Goal: Task Accomplishment & Management: Manage account settings

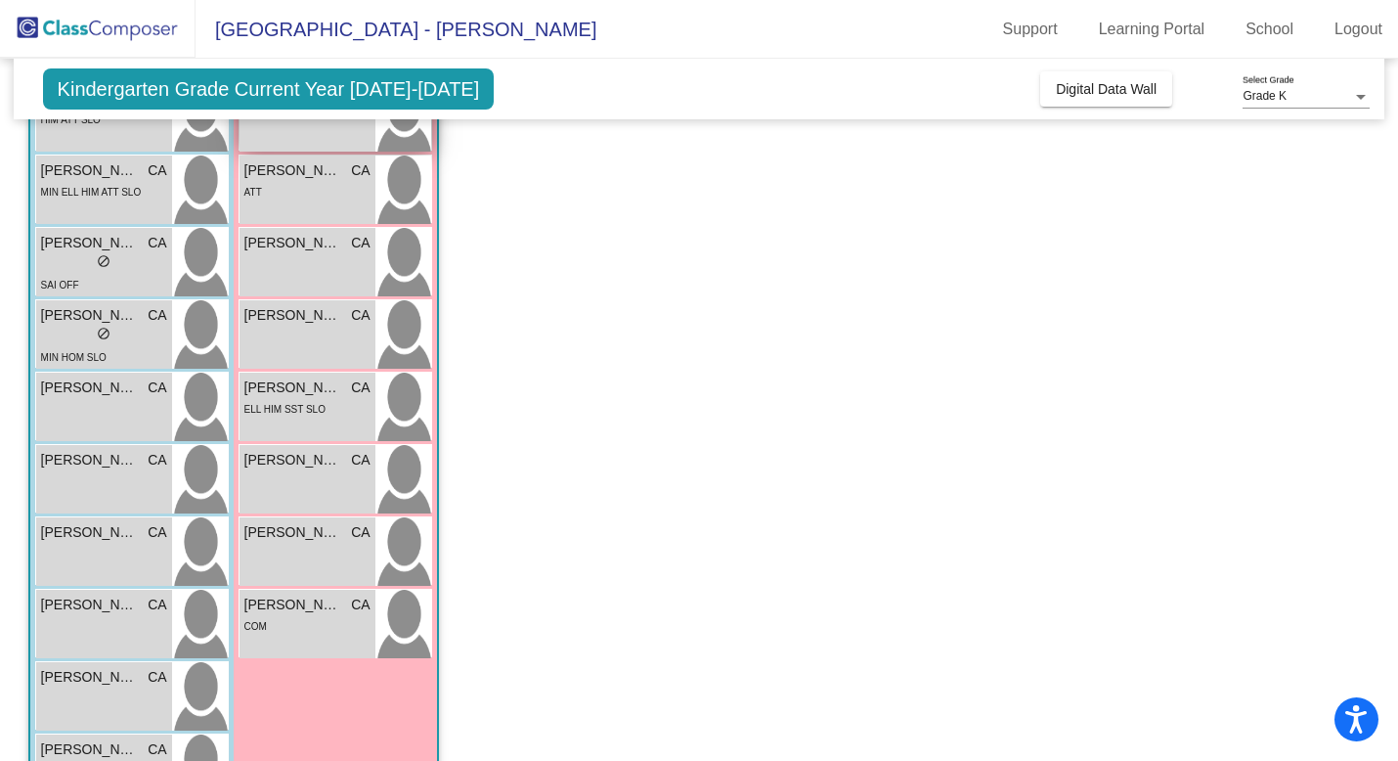
scroll to position [351, 0]
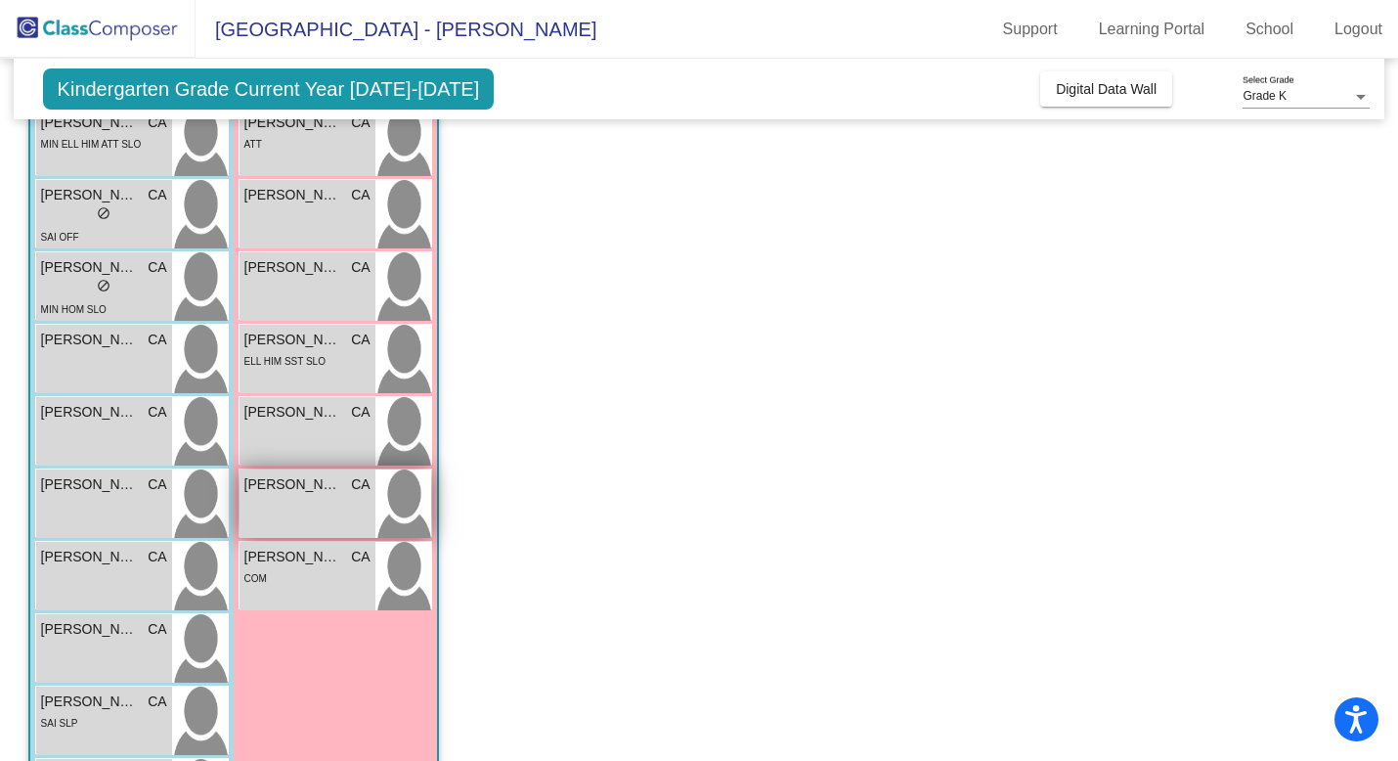
click at [317, 490] on span "[PERSON_NAME]" at bounding box center [293, 484] width 98 height 21
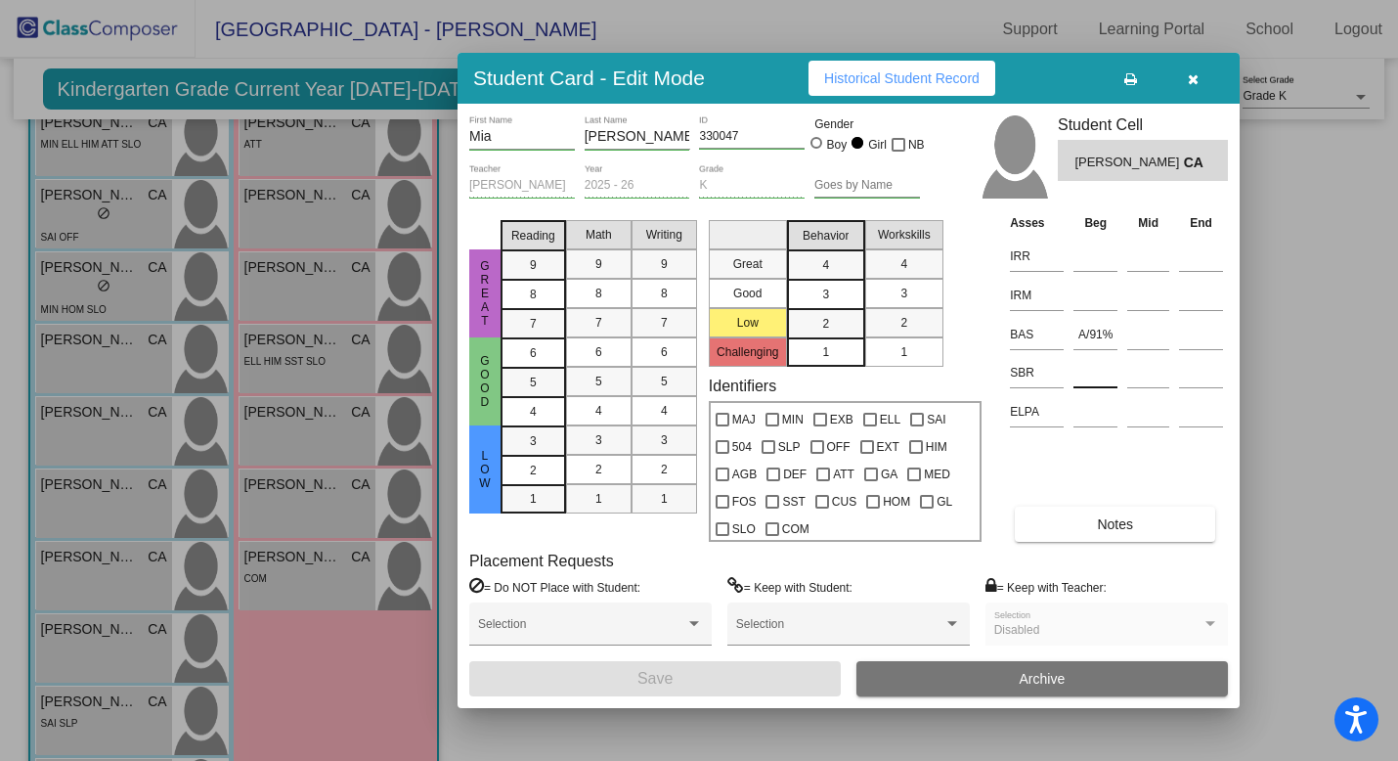
click at [1089, 376] on input at bounding box center [1096, 372] width 44 height 29
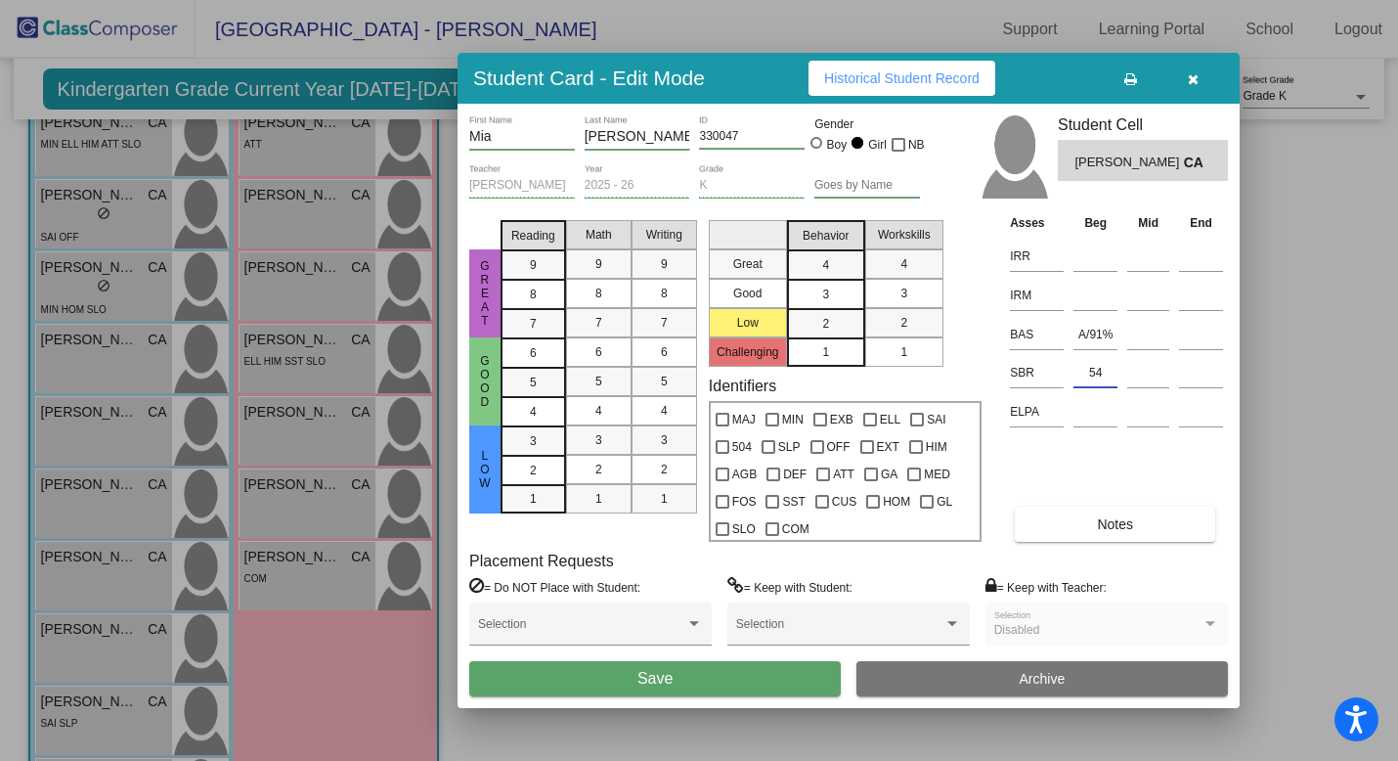
type input "5"
click at [1194, 81] on icon "button" at bounding box center [1193, 79] width 11 height 14
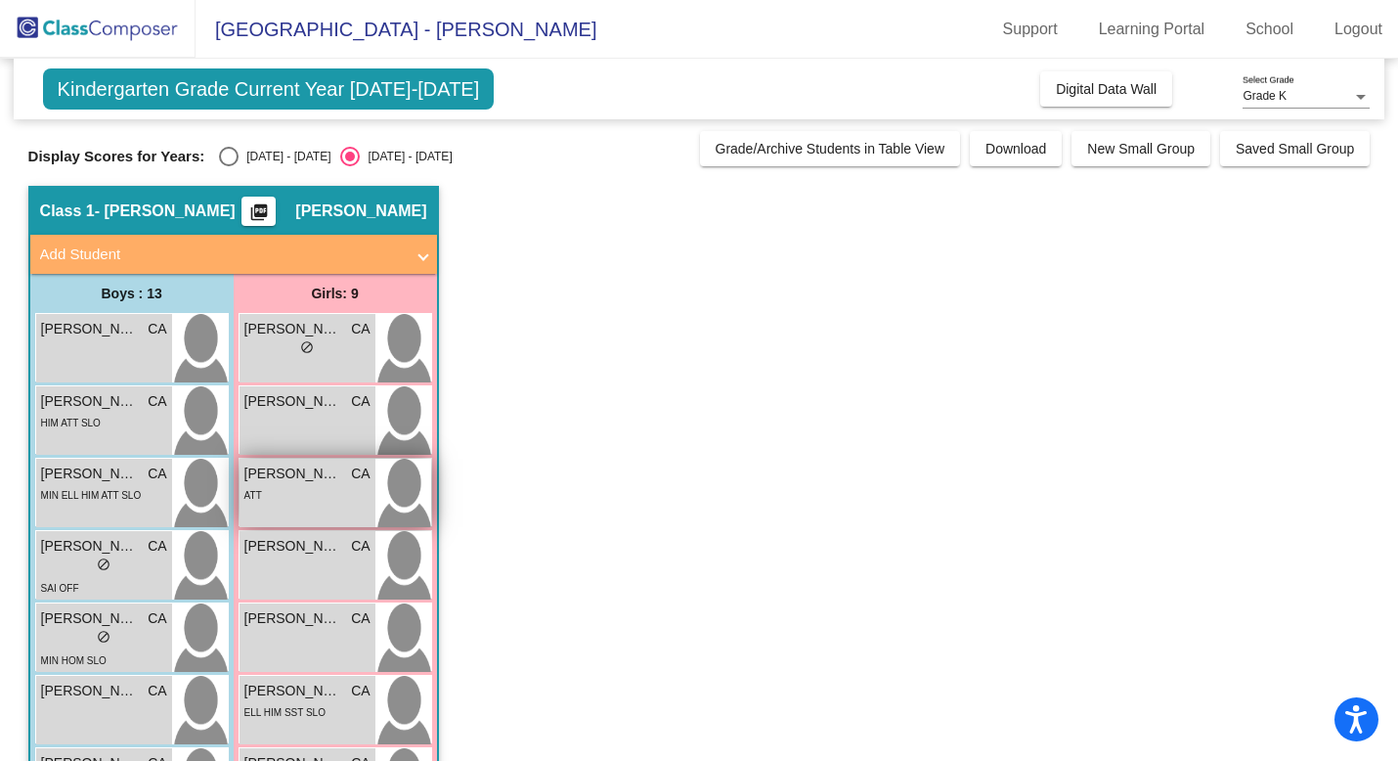
scroll to position [0, 0]
click at [228, 162] on div "Select an option" at bounding box center [229, 157] width 20 height 20
click at [228, 166] on input "[DATE] - [DATE]" at bounding box center [228, 166] width 1 height 1
radio input "true"
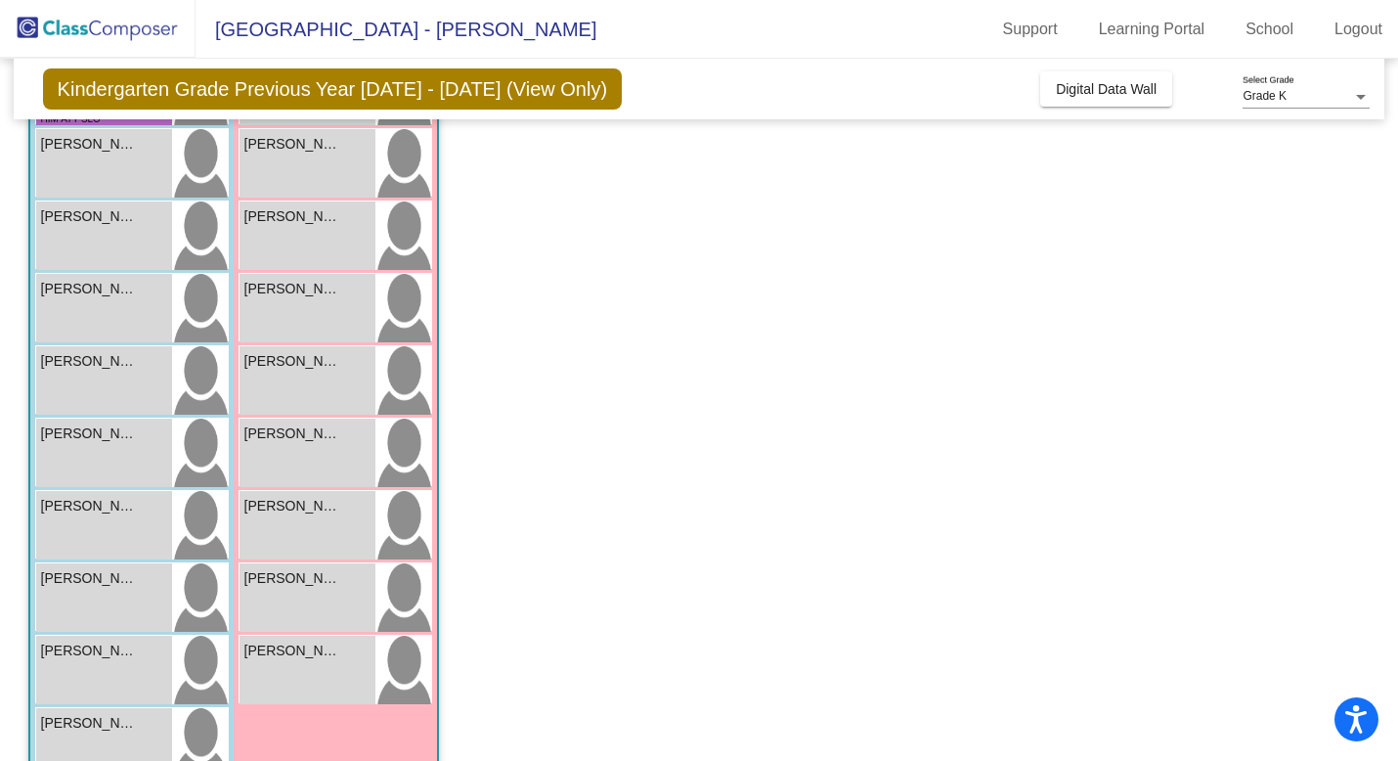
scroll to position [275, 0]
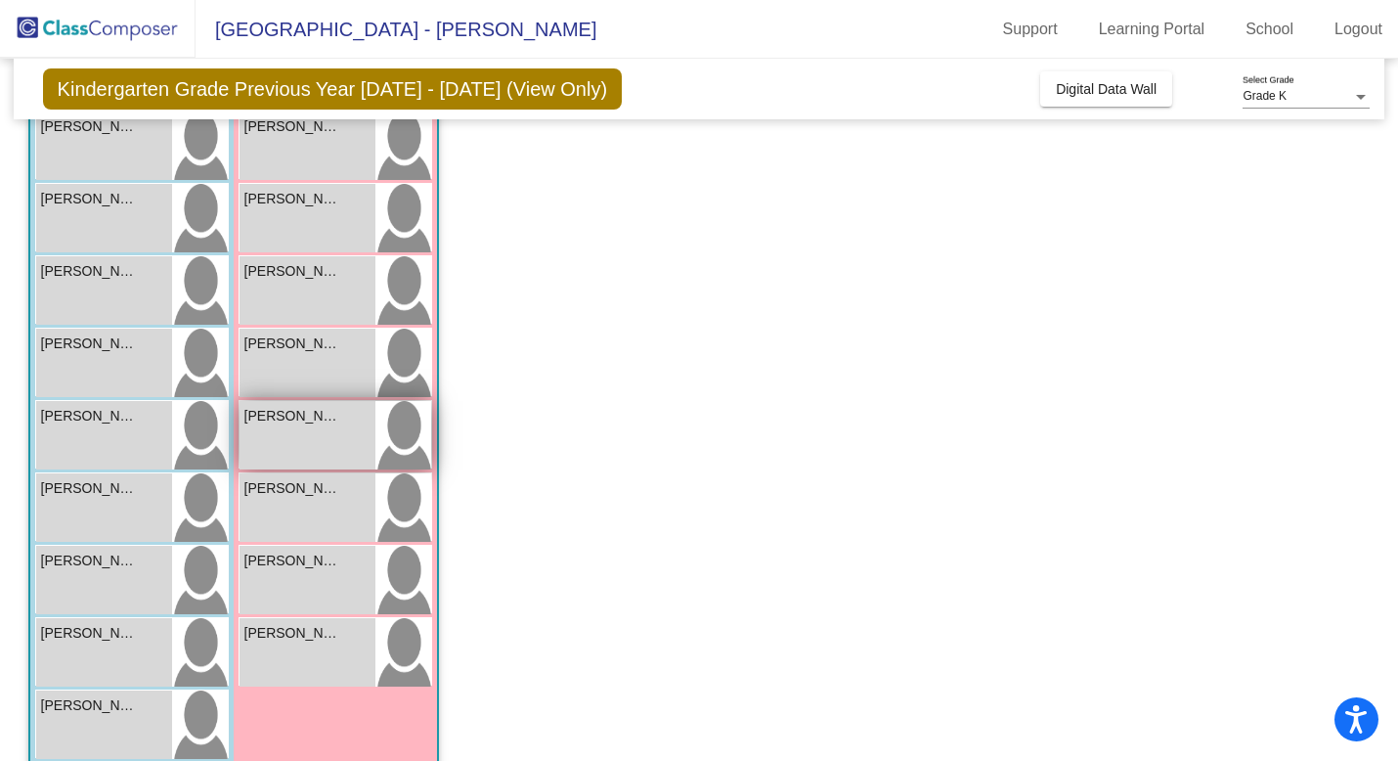
click at [284, 438] on div "[PERSON_NAME] lock do_not_disturb_alt" at bounding box center [308, 435] width 136 height 68
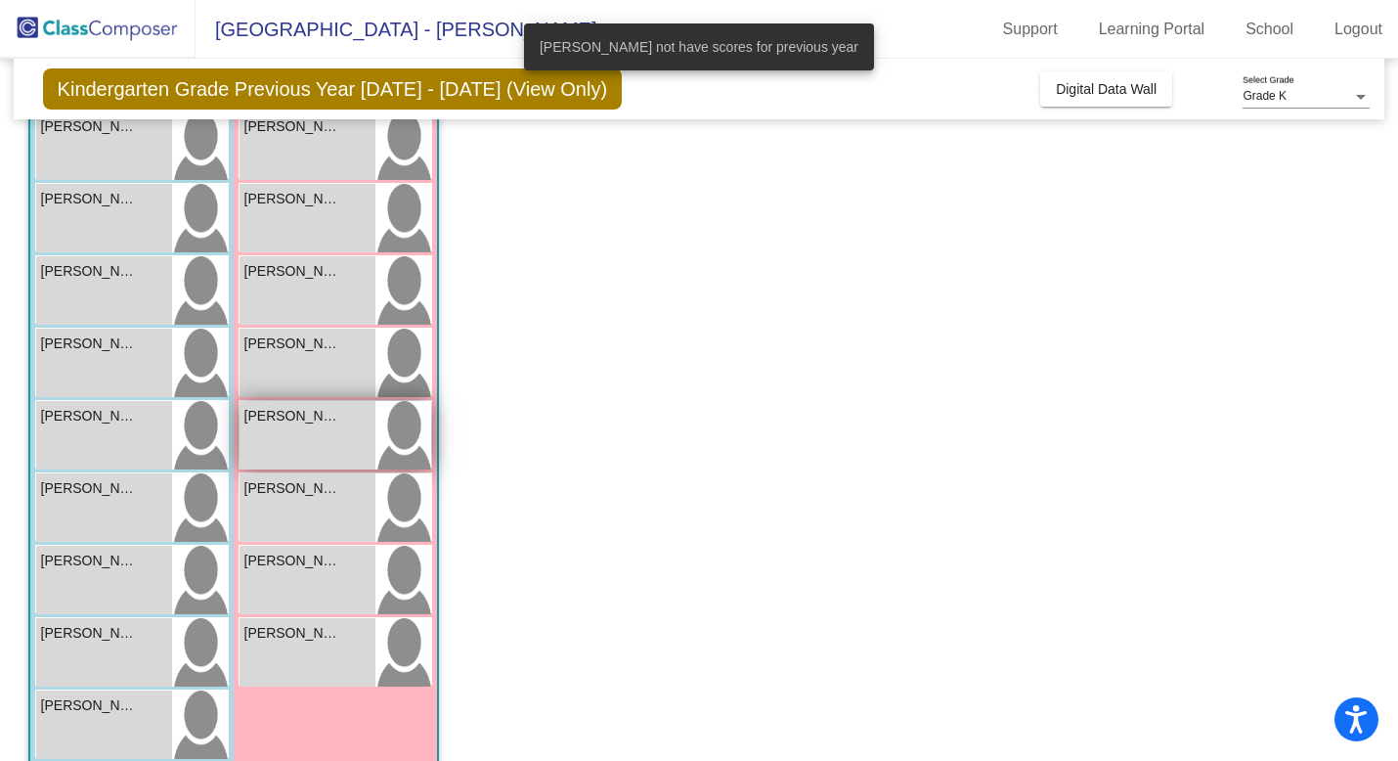
click at [286, 433] on div "[PERSON_NAME] lock do_not_disturb_alt" at bounding box center [308, 435] width 136 height 68
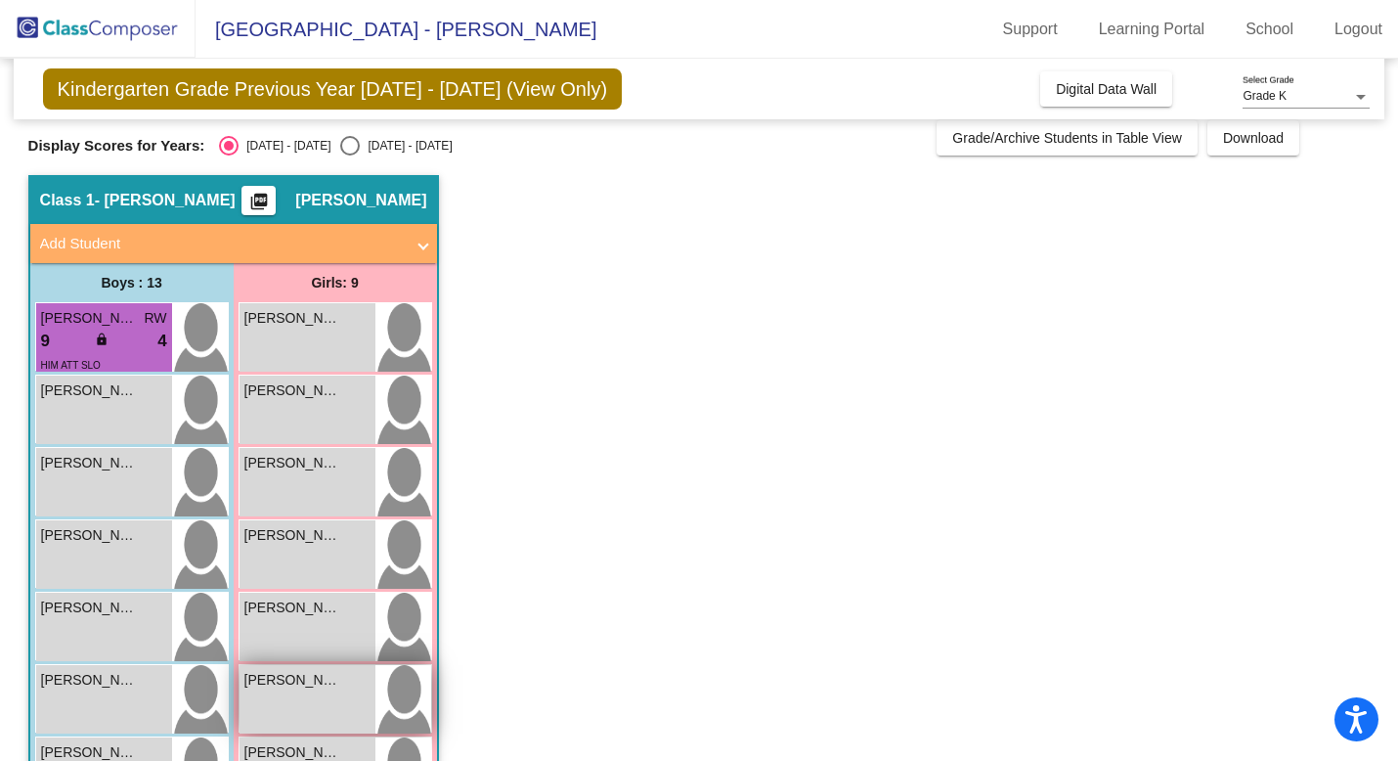
scroll to position [0, 0]
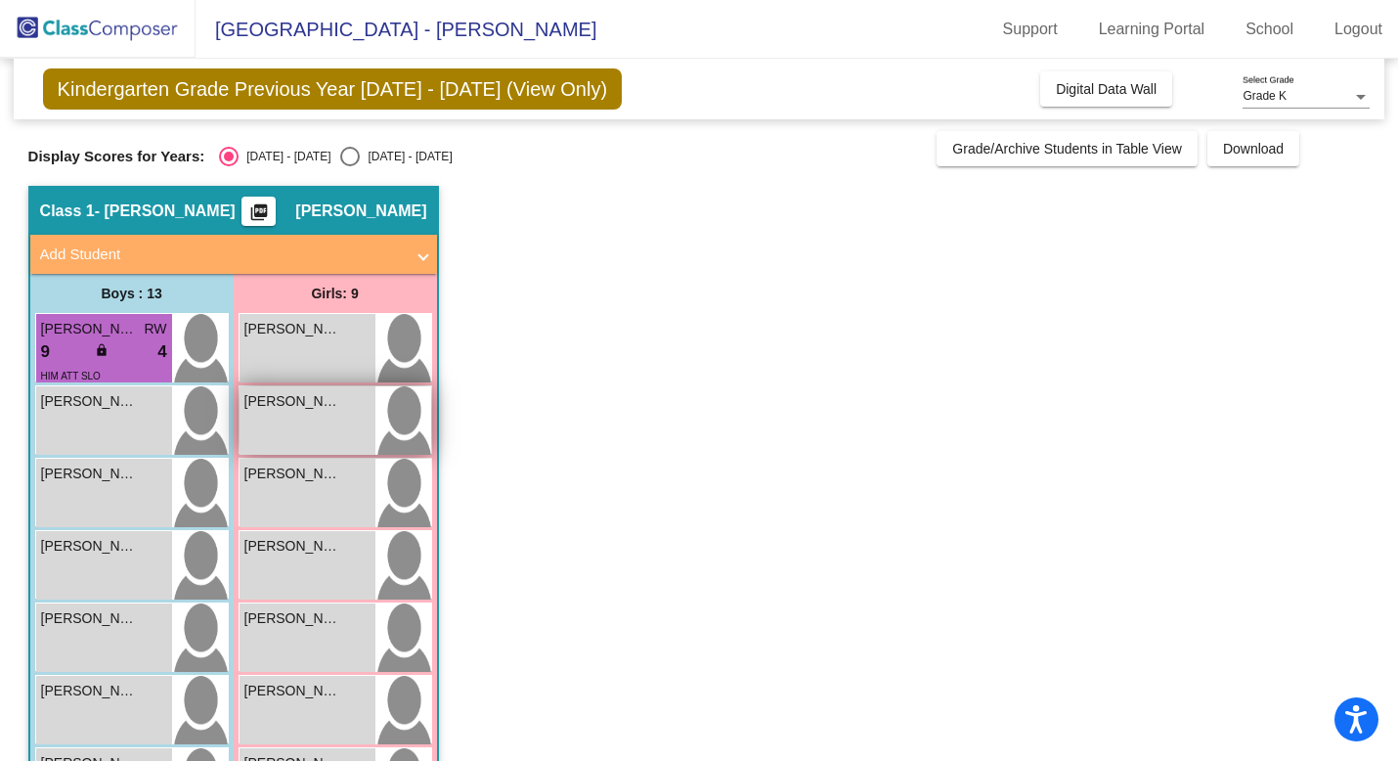
click at [292, 414] on div "[PERSON_NAME] lock do_not_disturb_alt" at bounding box center [308, 420] width 136 height 68
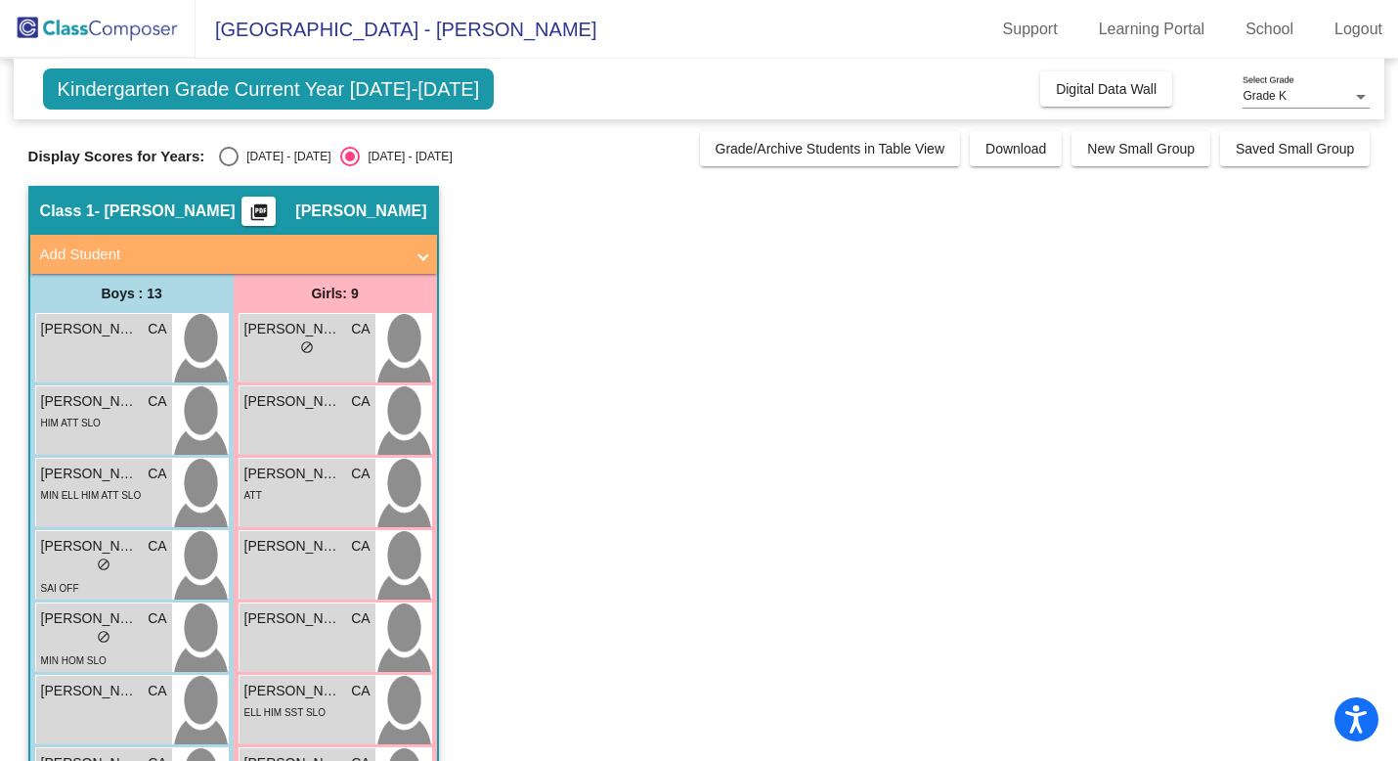
click at [222, 154] on div "Select an option" at bounding box center [229, 157] width 20 height 20
click at [228, 166] on input "[DATE] - [DATE]" at bounding box center [228, 166] width 1 height 1
radio input "true"
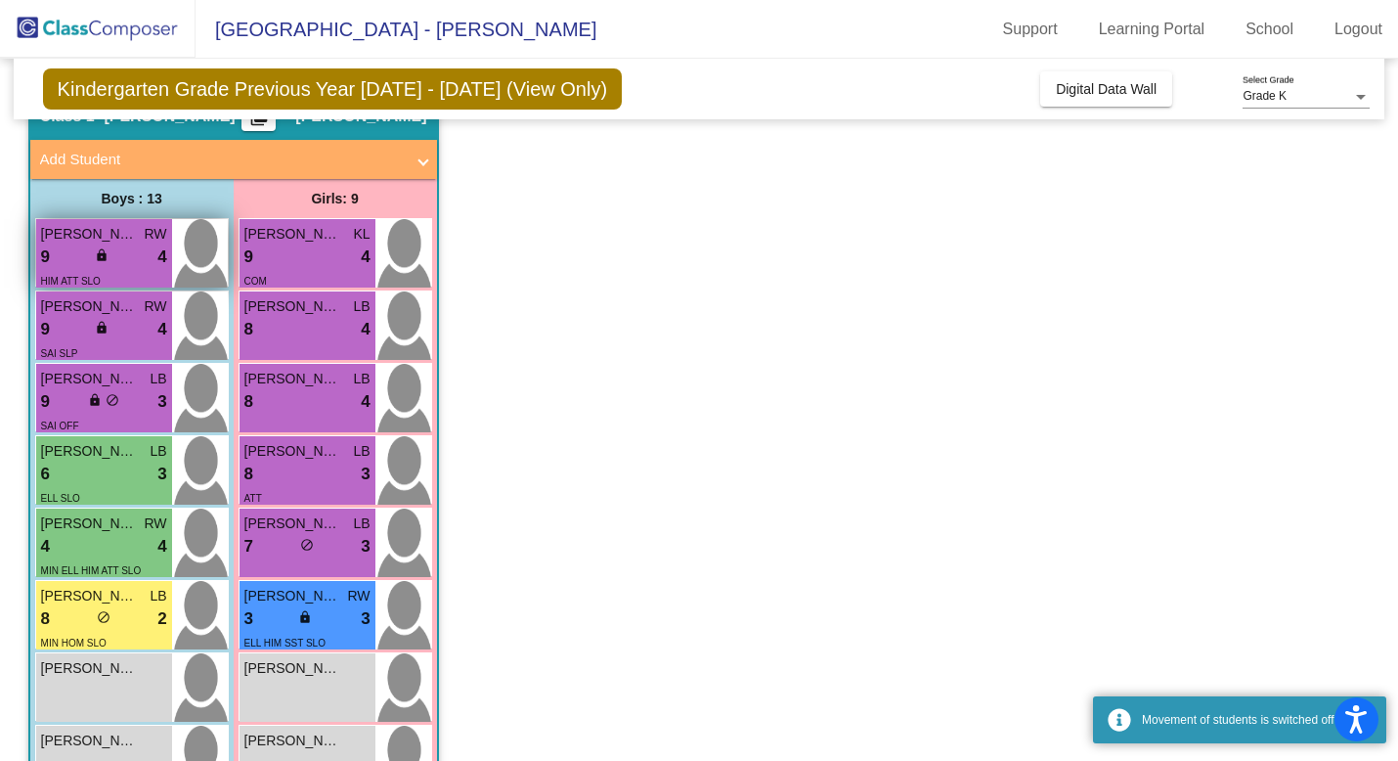
scroll to position [126, 0]
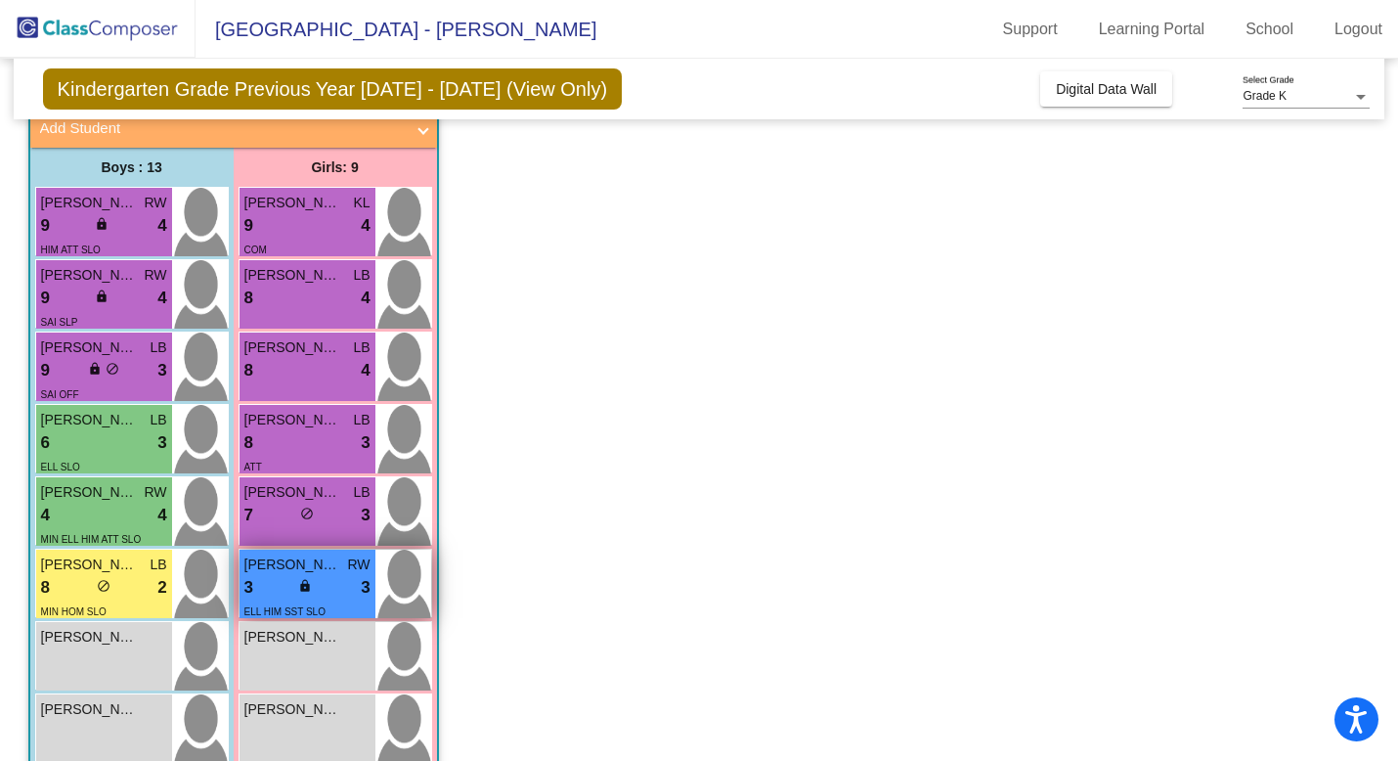
click at [330, 608] on div "ELL HIM SST SLO" at bounding box center [307, 610] width 126 height 21
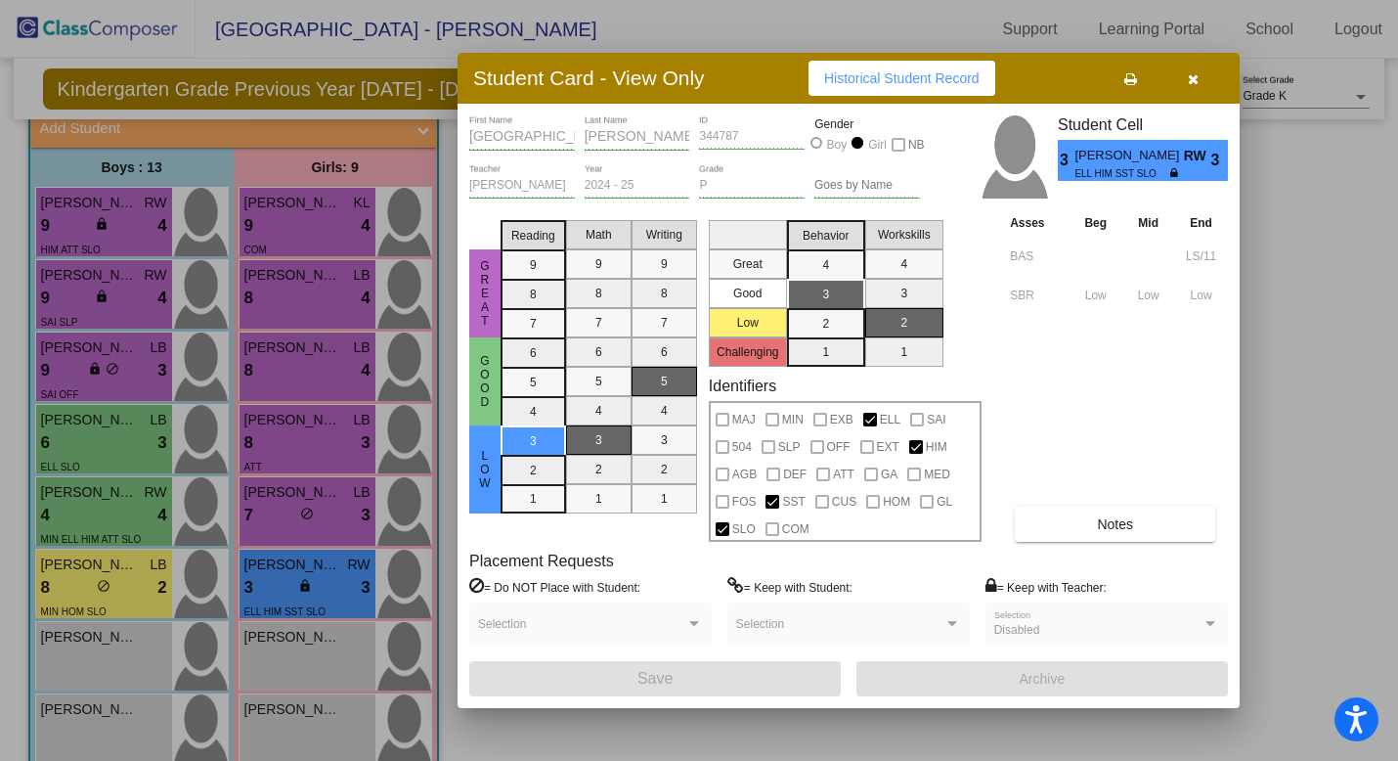
click at [111, 574] on div at bounding box center [699, 380] width 1398 height 761
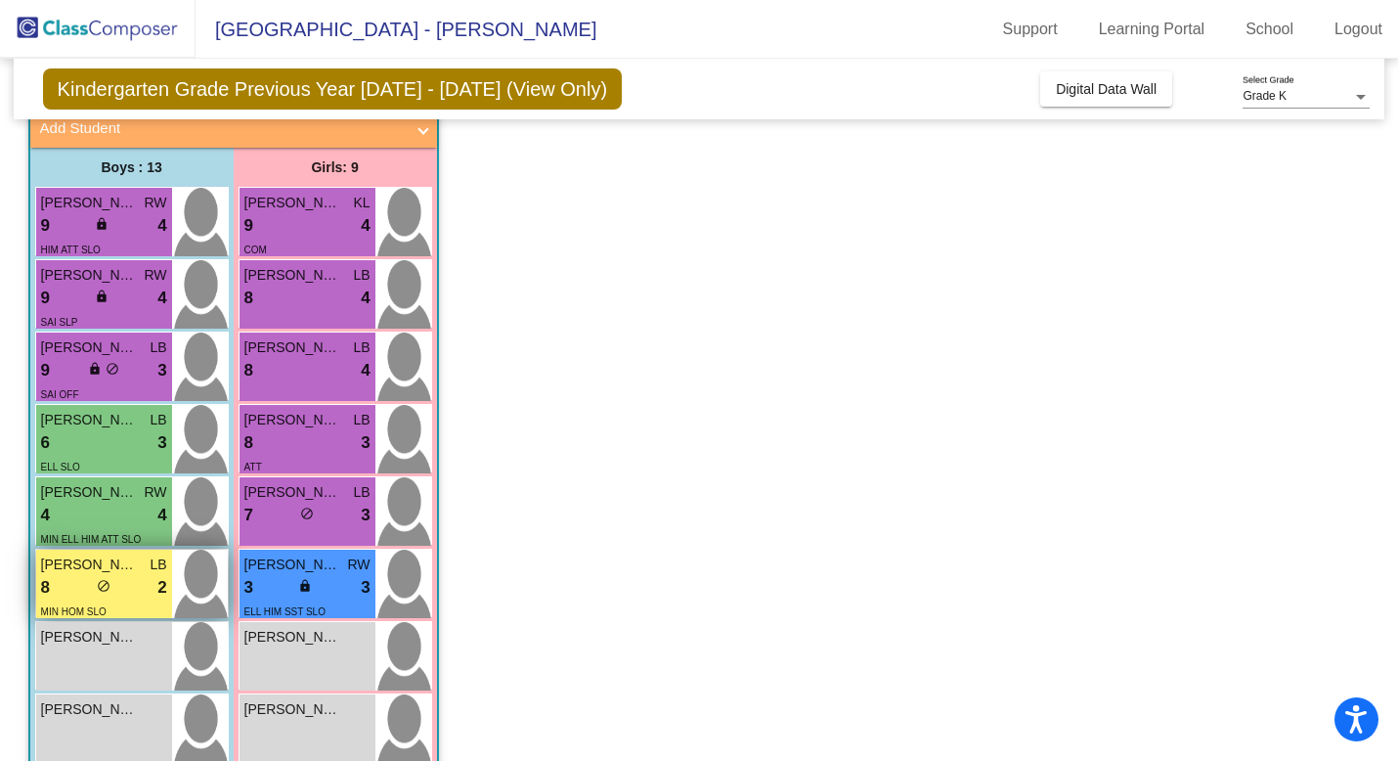
click at [111, 575] on div "8 lock do_not_disturb_alt 2" at bounding box center [104, 587] width 126 height 25
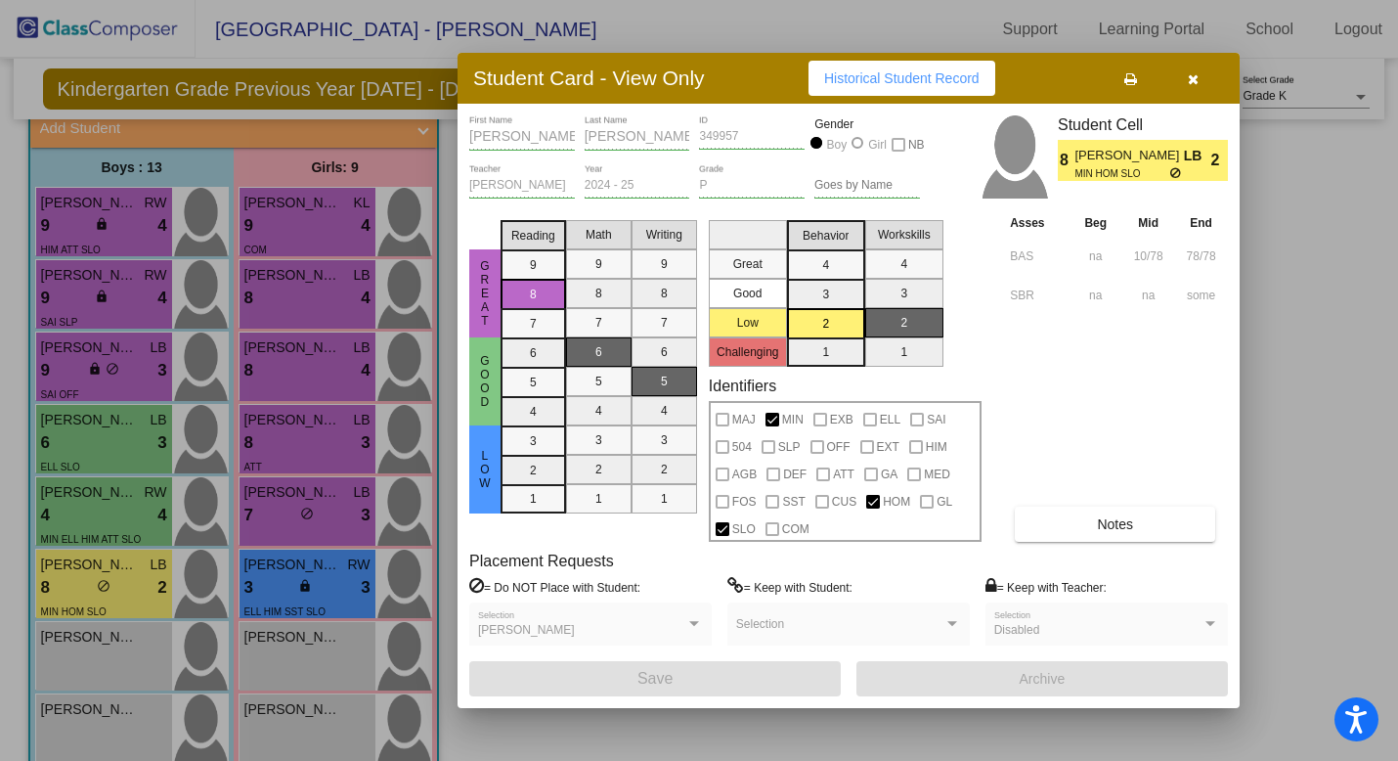
click at [123, 499] on div at bounding box center [699, 380] width 1398 height 761
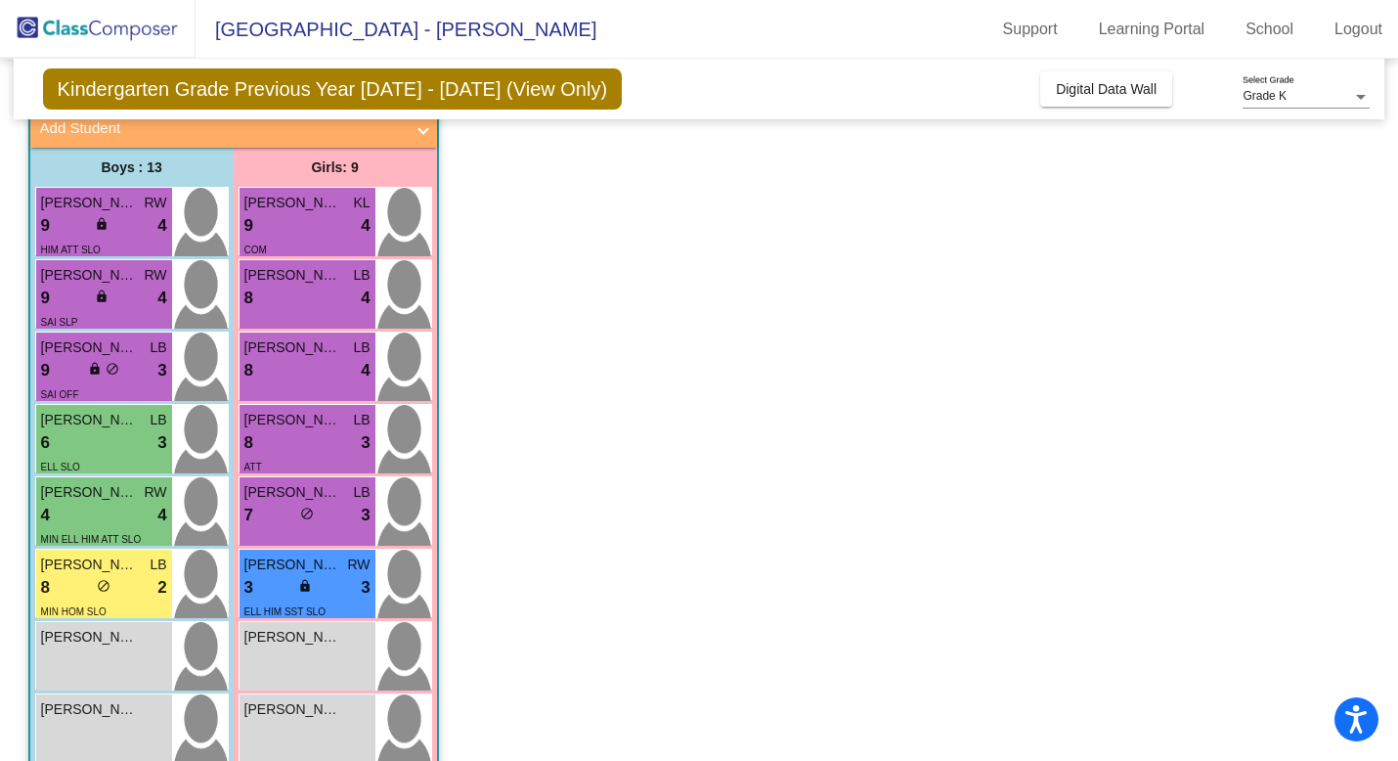
click at [123, 499] on span "[PERSON_NAME]" at bounding box center [90, 492] width 98 height 21
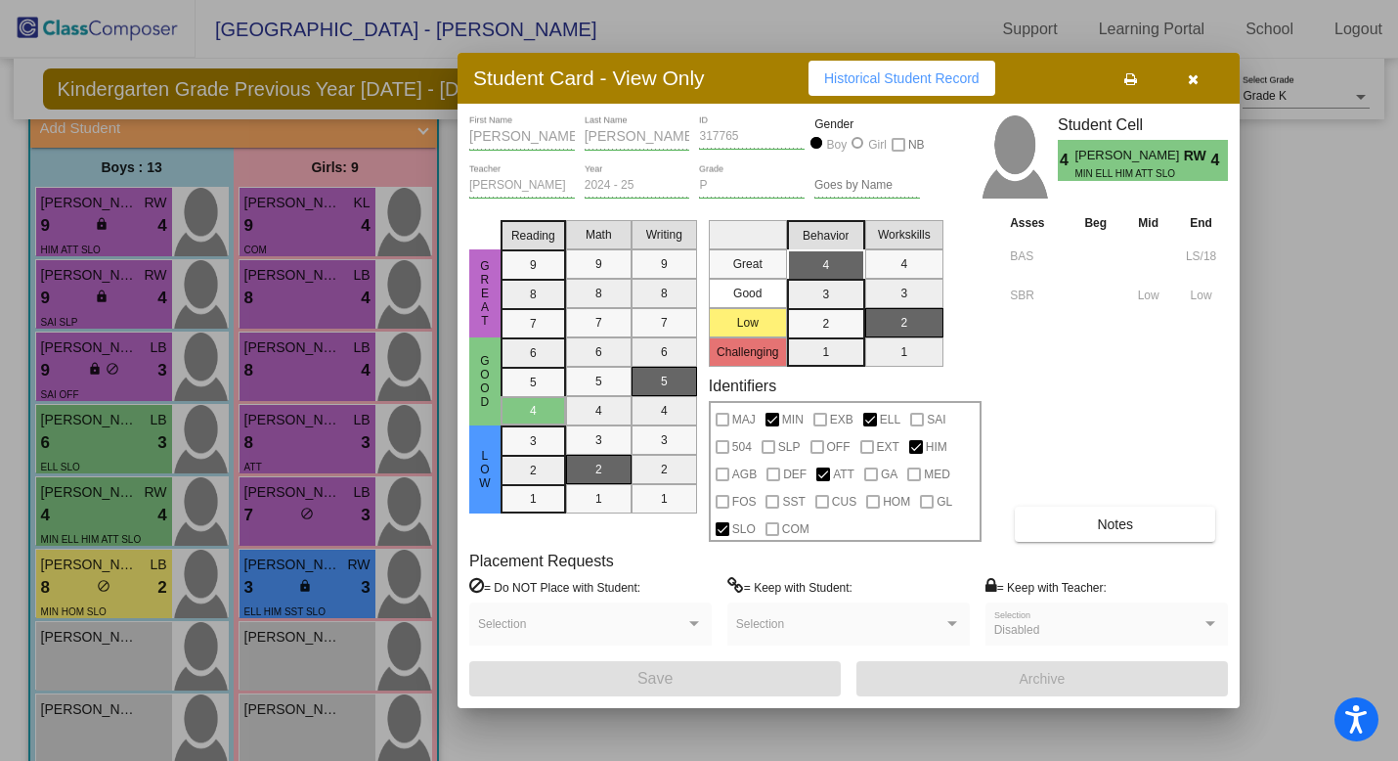
click at [107, 313] on div at bounding box center [699, 380] width 1398 height 761
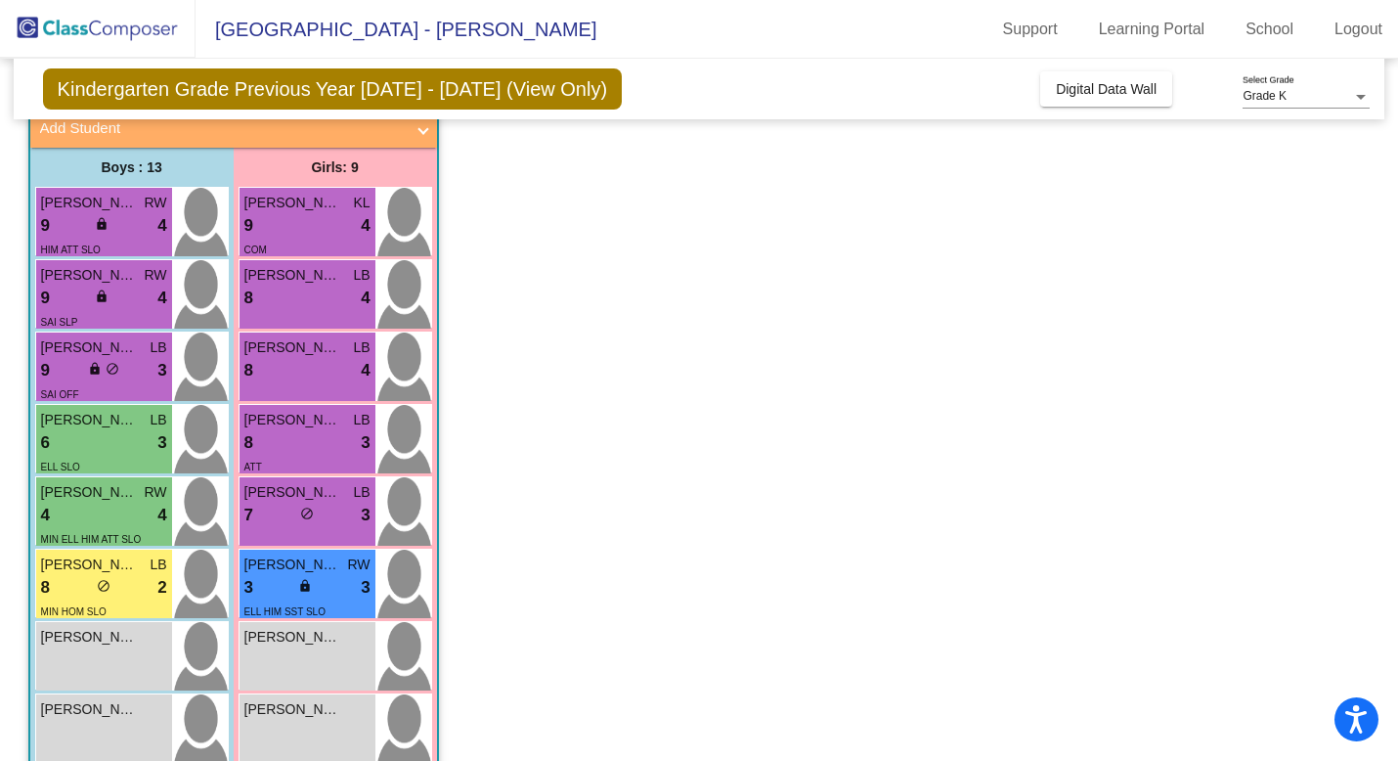
click at [107, 313] on div "SAI SLP" at bounding box center [104, 321] width 126 height 21
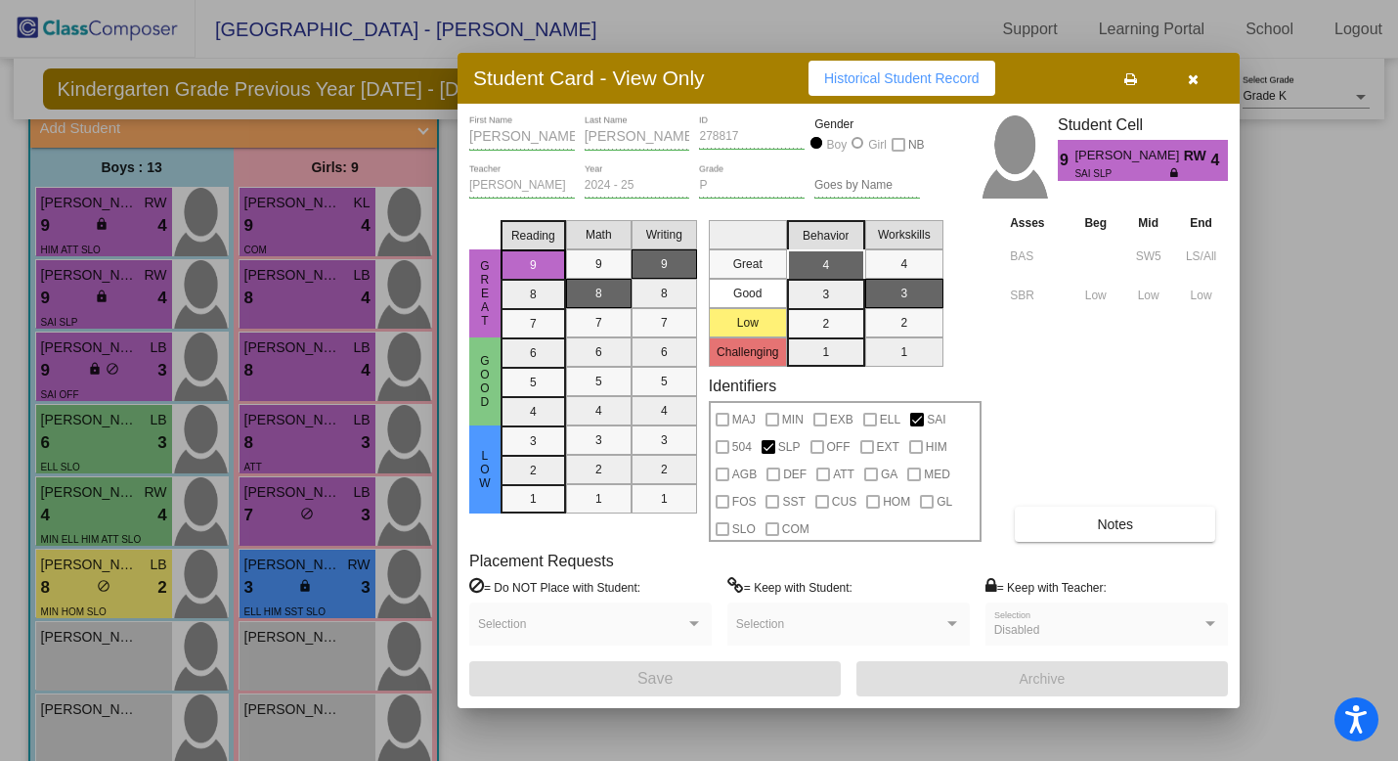
click at [106, 359] on div at bounding box center [699, 380] width 1398 height 761
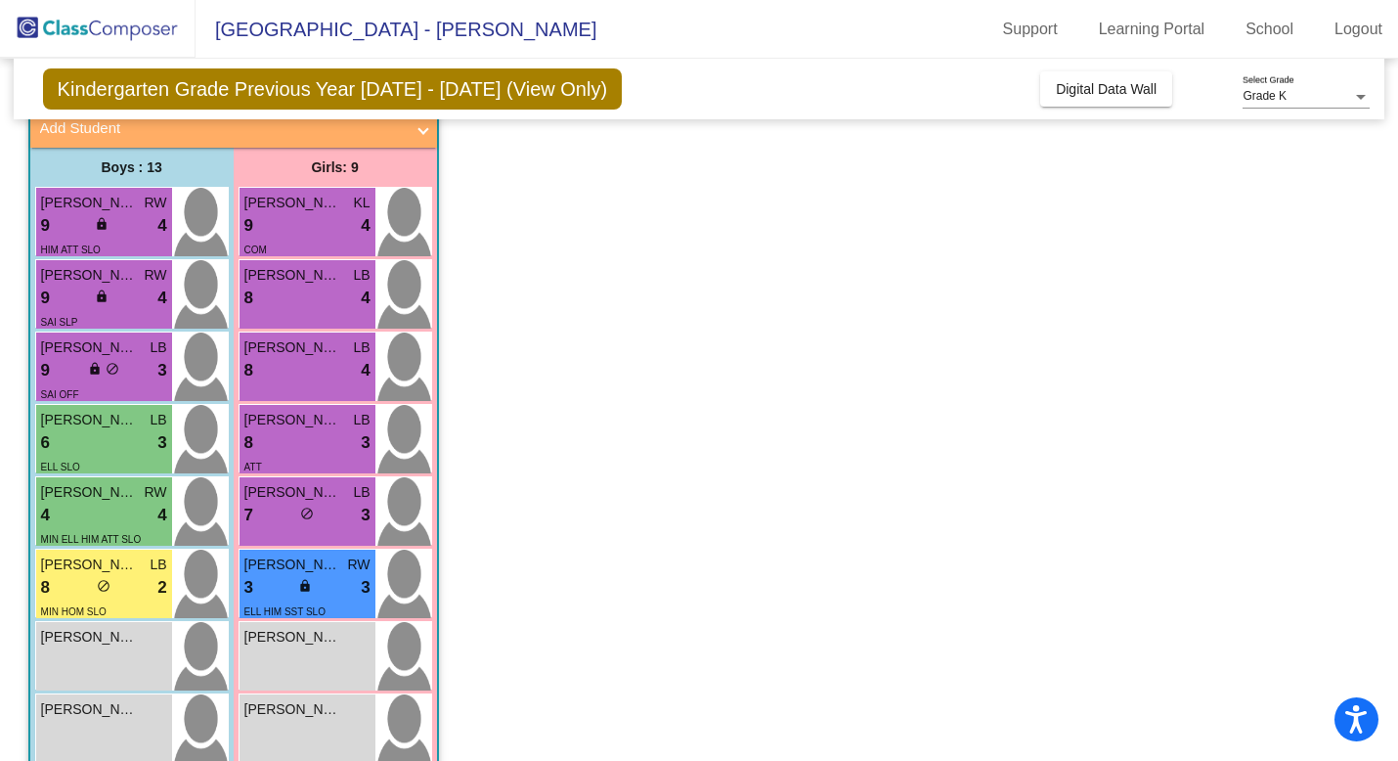
click at [106, 359] on div "9 lock do_not_disturb_alt 3" at bounding box center [104, 370] width 126 height 25
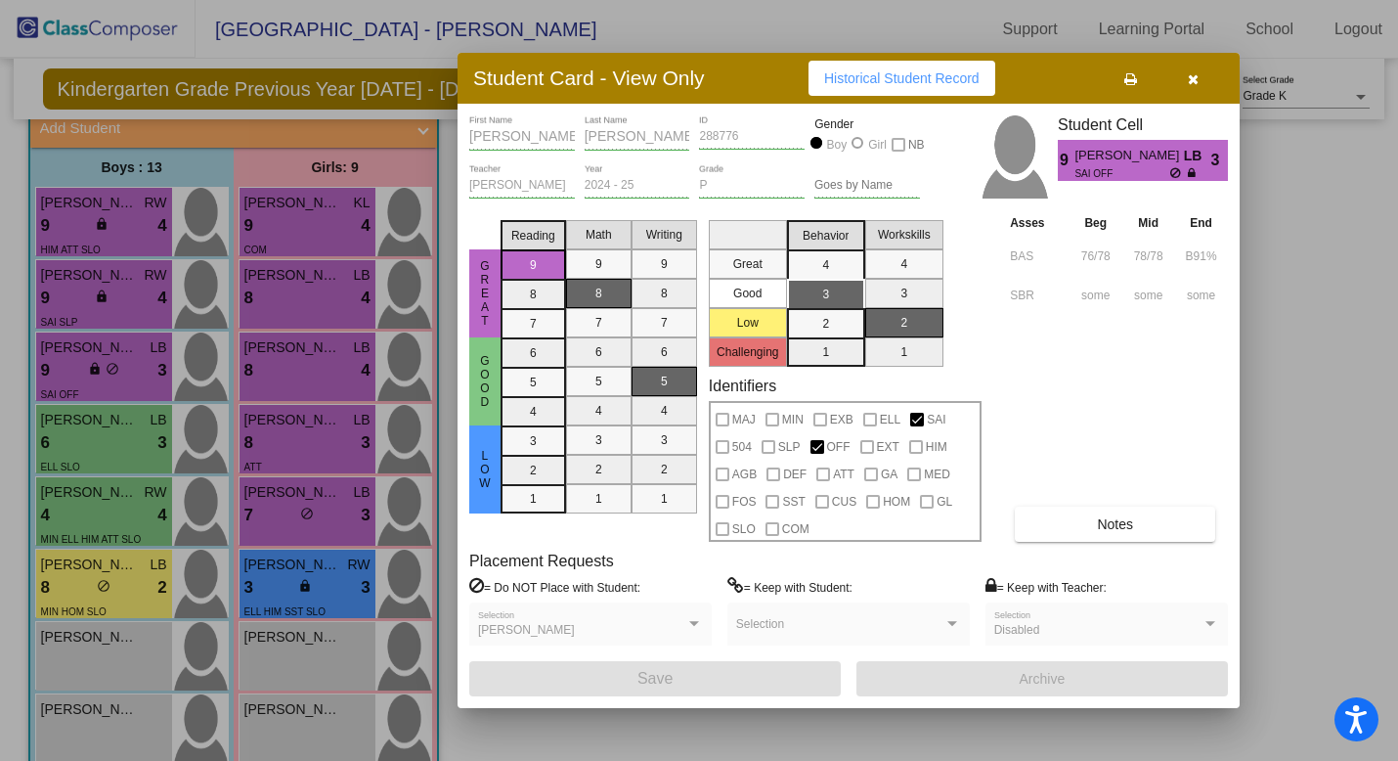
click at [1194, 77] on icon "button" at bounding box center [1193, 79] width 11 height 14
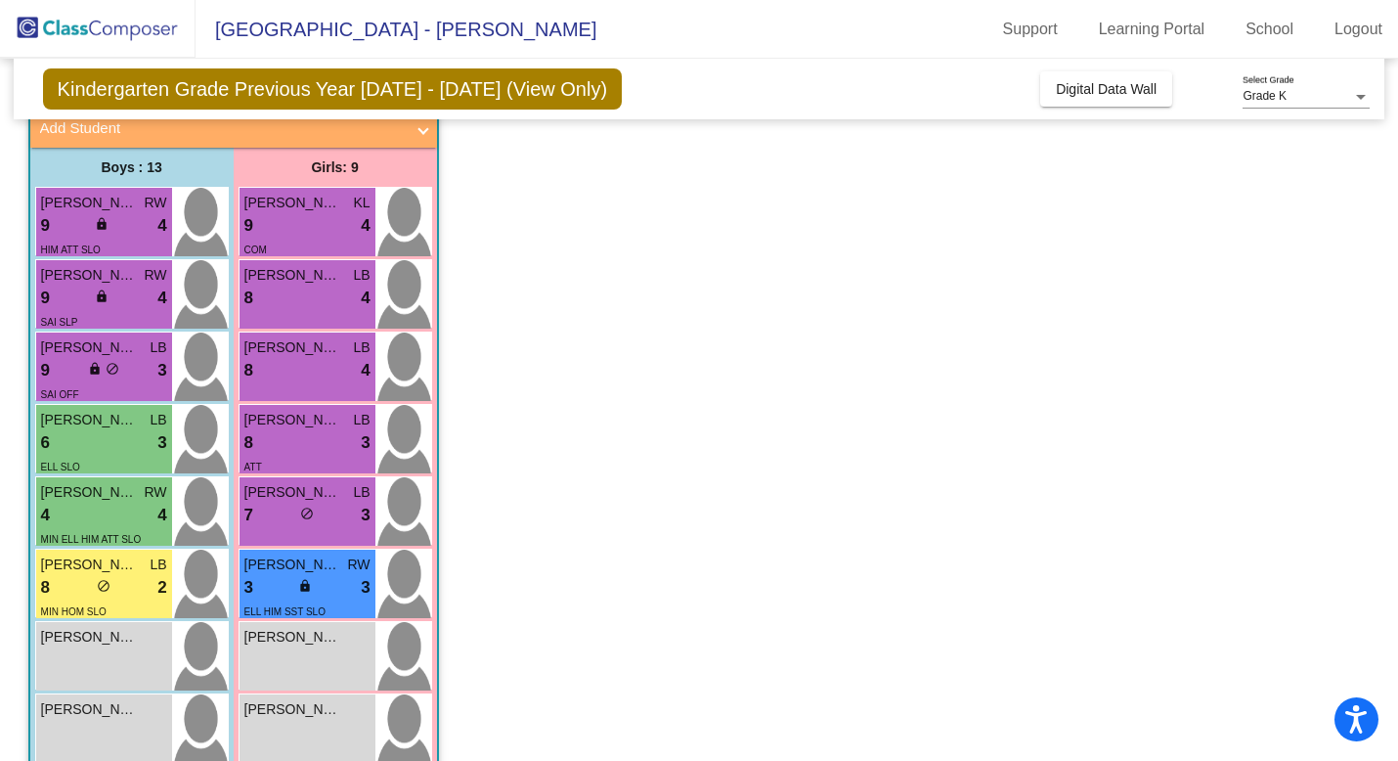
scroll to position [0, 0]
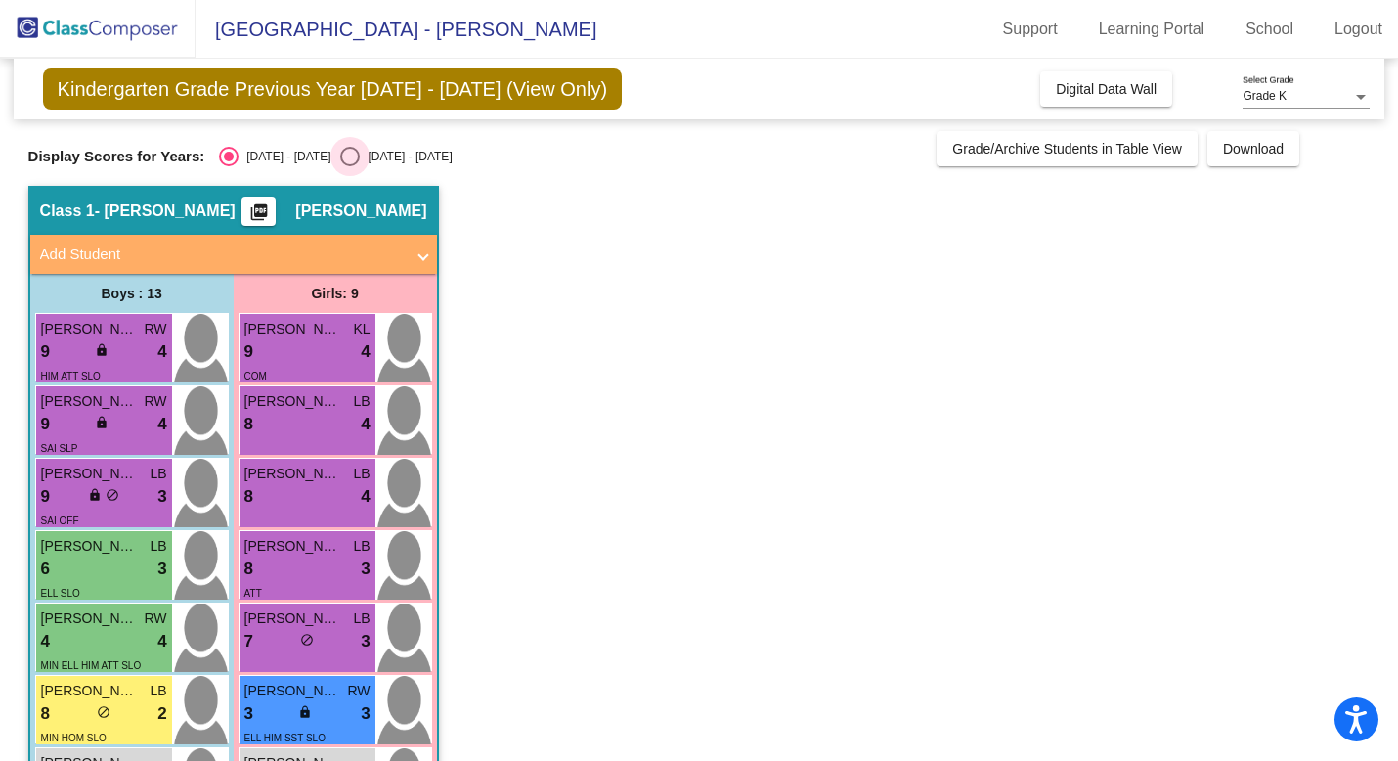
click at [340, 152] on div "Select an option" at bounding box center [350, 157] width 20 height 20
click at [349, 166] on input "[DATE] - [DATE]" at bounding box center [349, 166] width 1 height 1
radio input "true"
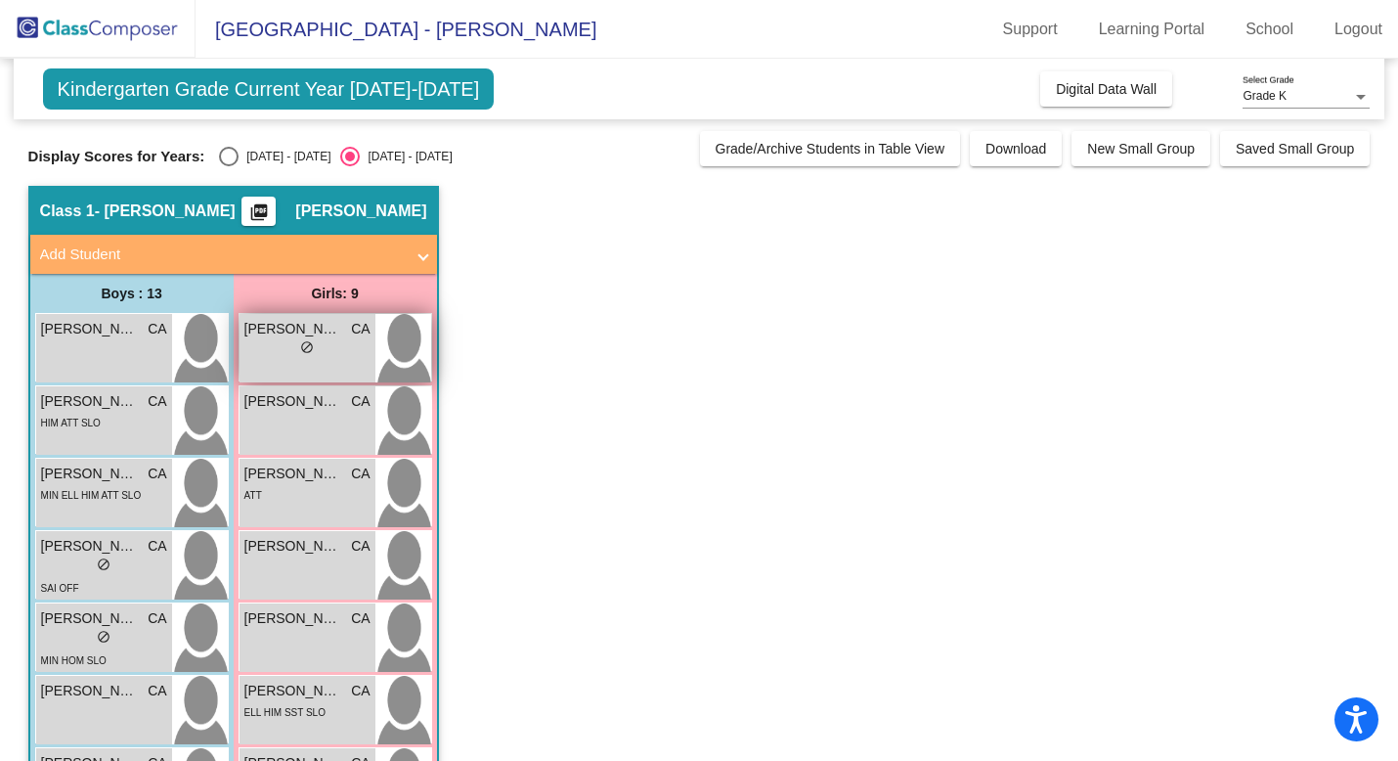
click at [342, 348] on div "lock do_not_disturb_alt" at bounding box center [307, 349] width 126 height 21
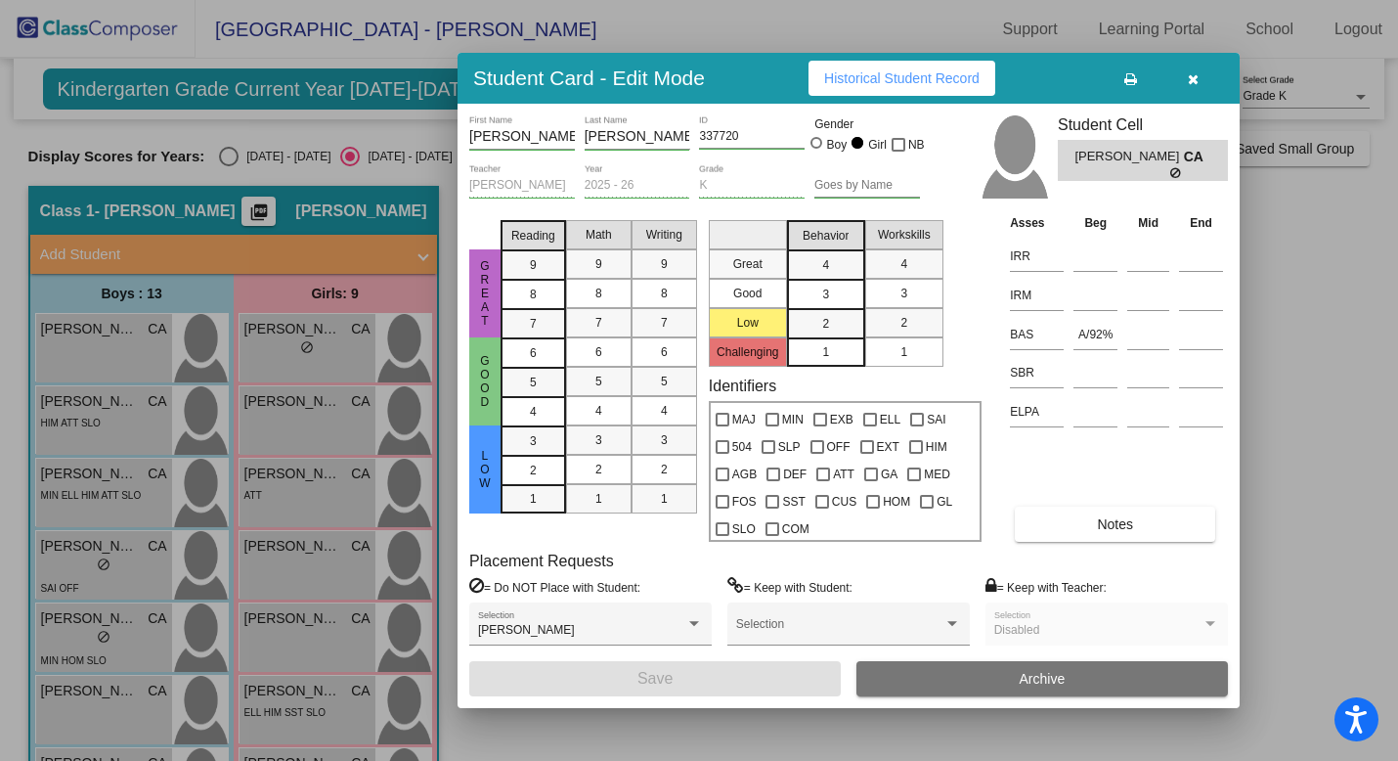
click at [1192, 74] on icon "button" at bounding box center [1193, 79] width 11 height 14
